Goal: Find specific page/section: Find specific page/section

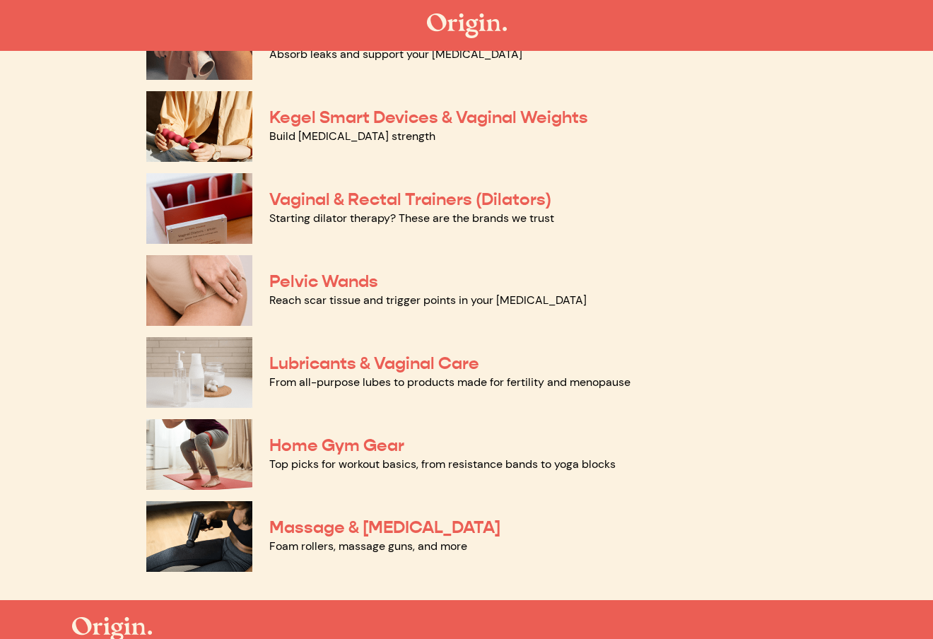
scroll to position [566, 0]
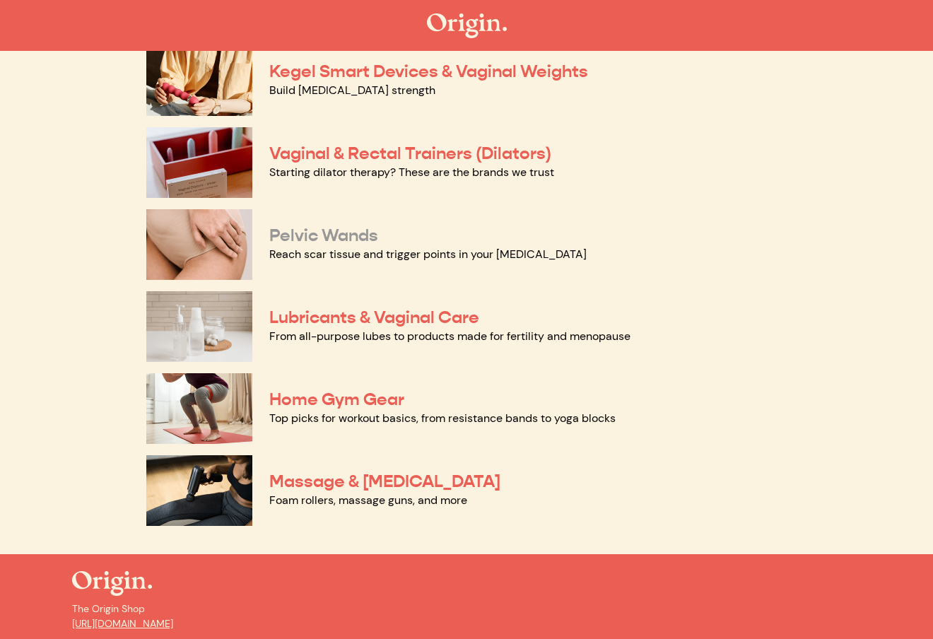
click at [333, 231] on link "Pelvic Wands" at bounding box center [323, 235] width 109 height 21
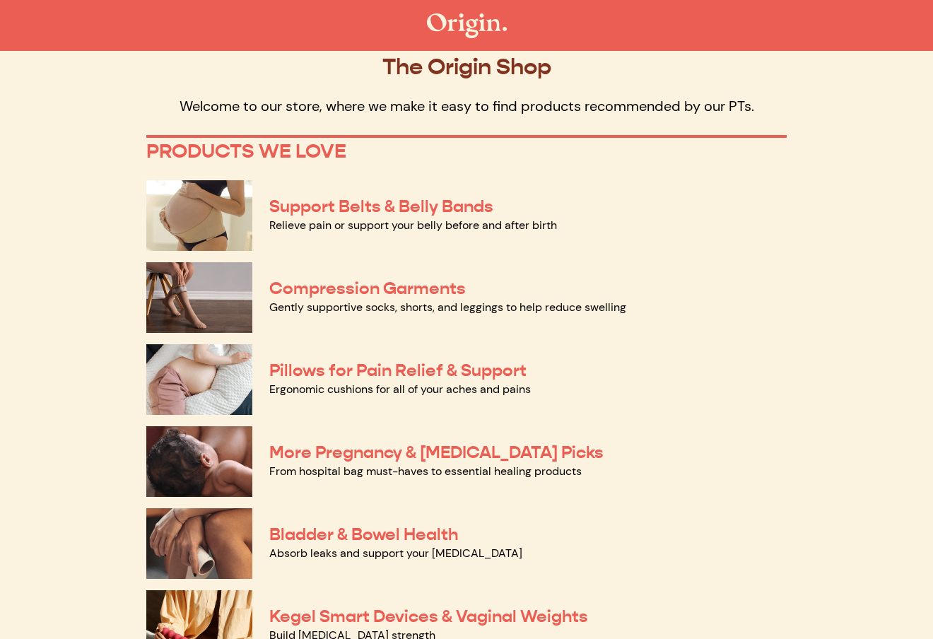
scroll to position [0, 0]
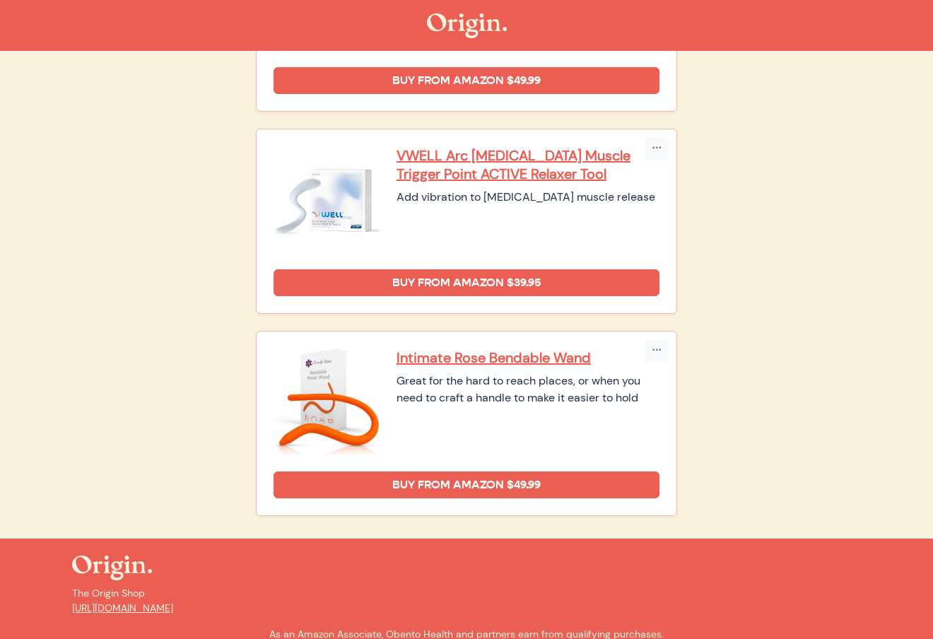
scroll to position [178, 0]
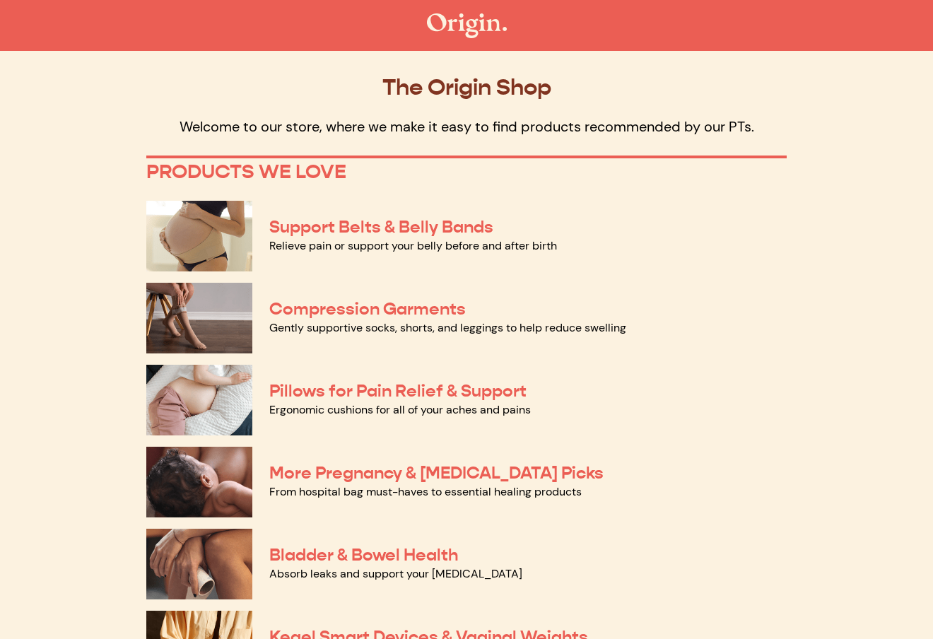
scroll to position [495, 0]
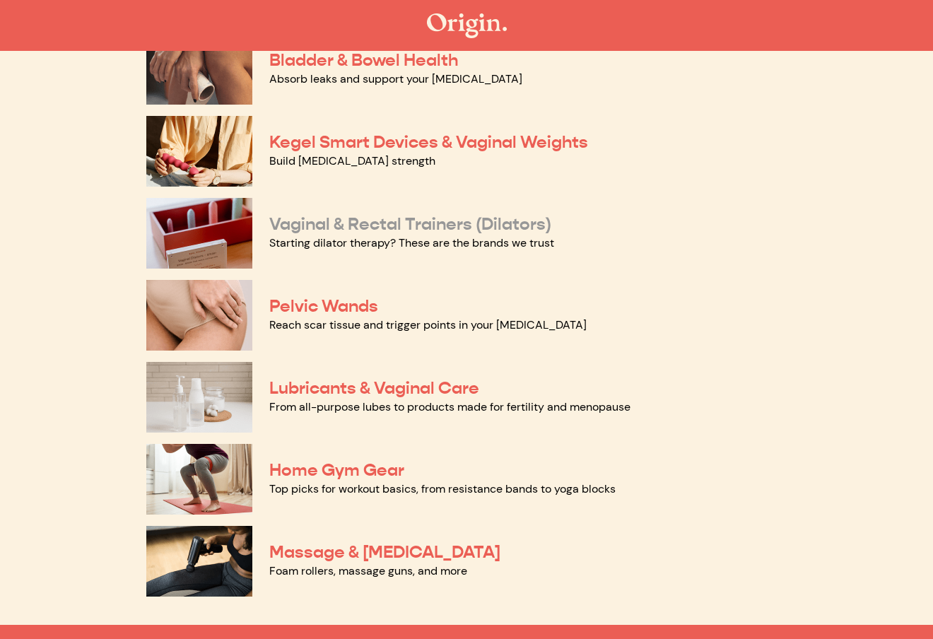
click at [502, 226] on link "Vaginal & Rectal Trainers (Dilators)" at bounding box center [410, 224] width 282 height 21
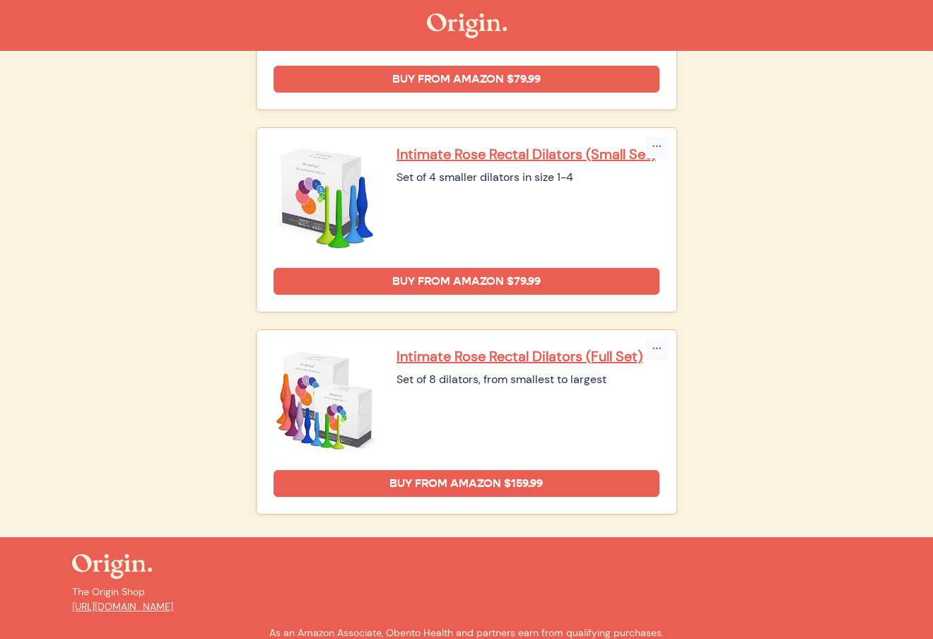
scroll to position [1768, 0]
